Goal: Information Seeking & Learning: Learn about a topic

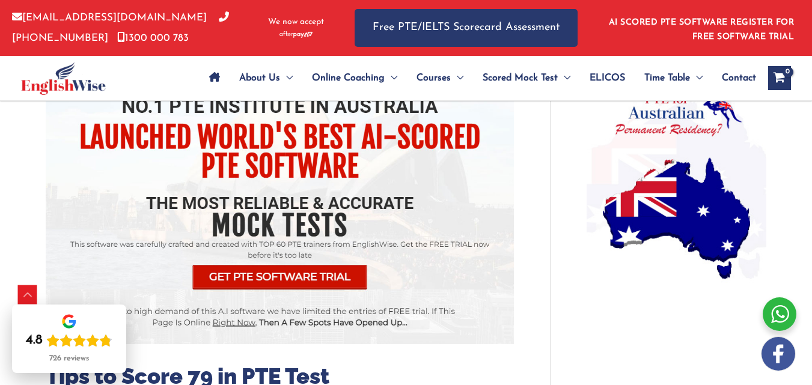
scroll to position [960, 0]
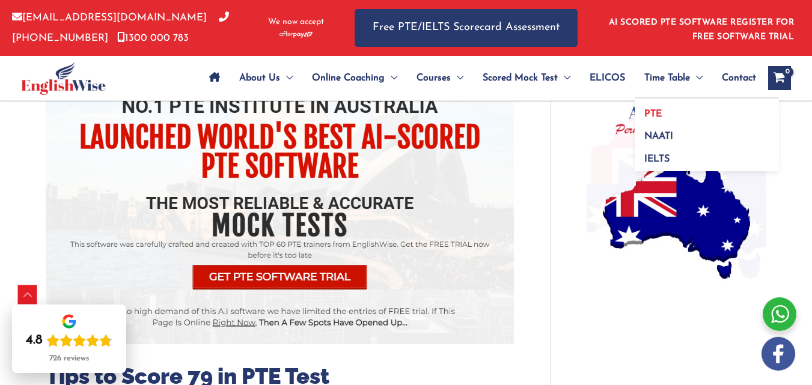
click at [666, 110] on link "PTE" at bounding box center [707, 110] width 144 height 23
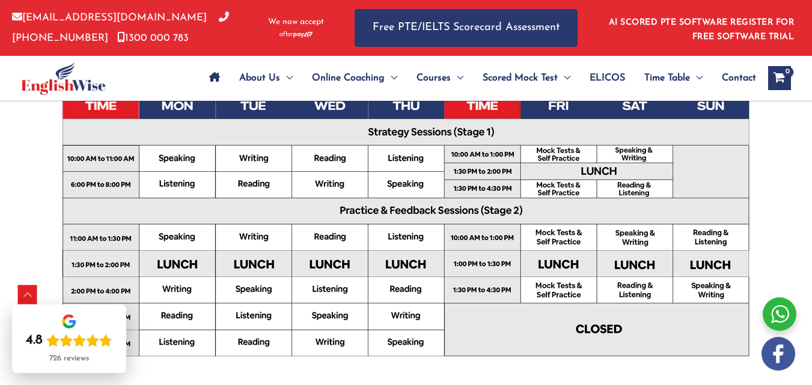
scroll to position [445, 0]
click at [353, 272] on img at bounding box center [406, 230] width 721 height 510
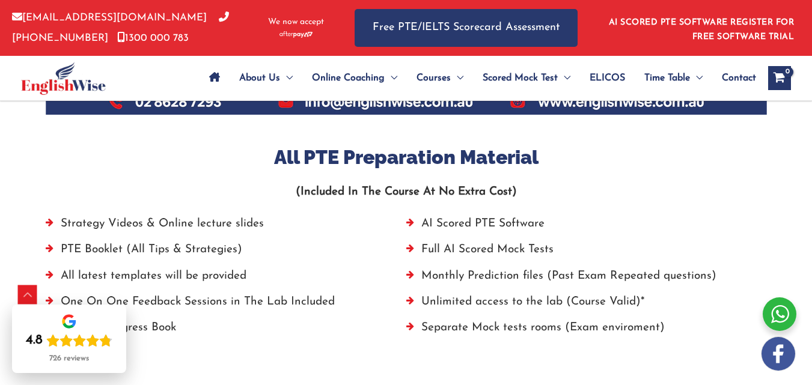
scroll to position [803, 0]
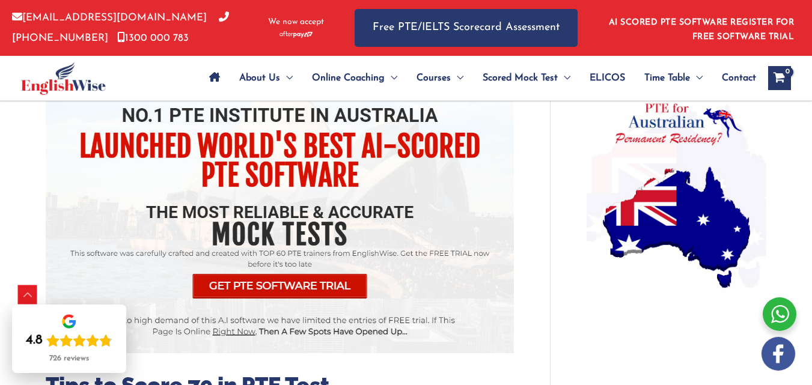
scroll to position [960, 0]
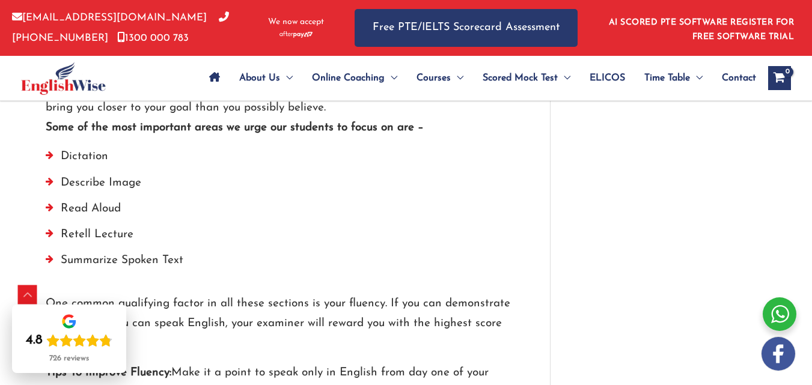
scroll to position [1283, 0]
click at [58, 174] on li "Describe Image" at bounding box center [280, 187] width 468 height 26
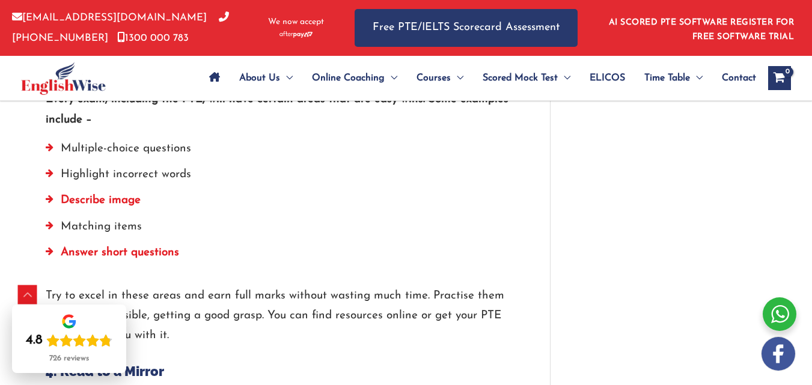
scroll to position [2200, 0]
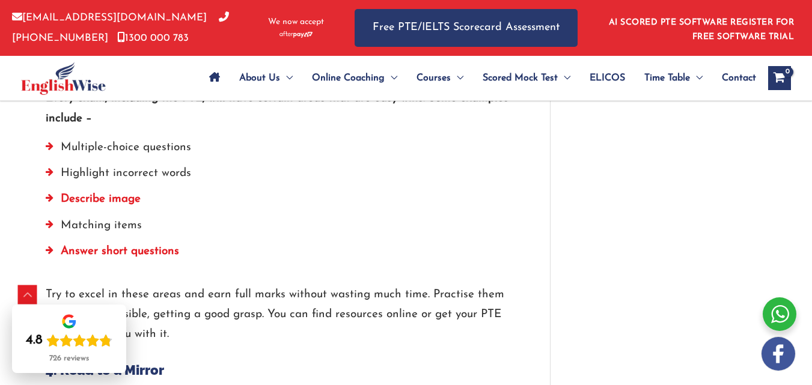
click at [78, 194] on strong "Describe image" at bounding box center [101, 199] width 80 height 11
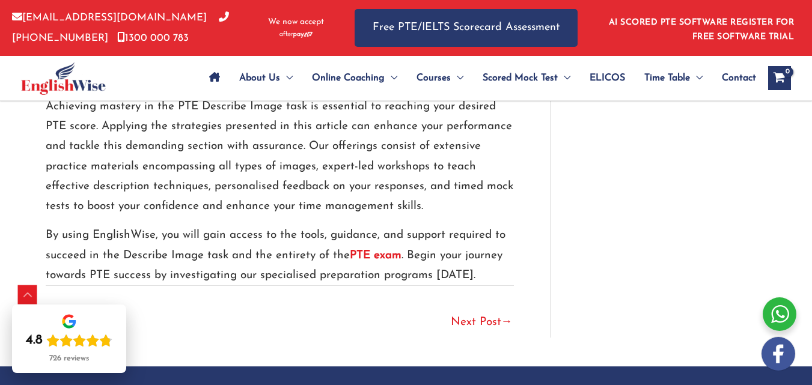
scroll to position [3057, 0]
